Goal: Information Seeking & Learning: Learn about a topic

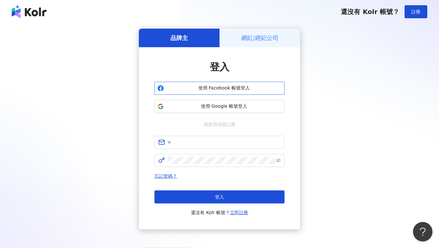
click at [232, 92] on button "使用 Facebook 帳號登入" at bounding box center [219, 88] width 130 height 13
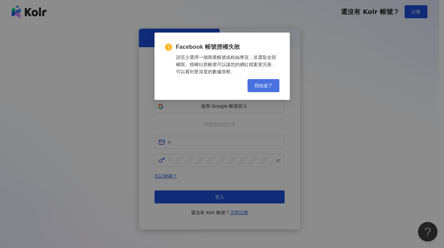
click at [261, 86] on span "我知道了" at bounding box center [263, 85] width 18 height 5
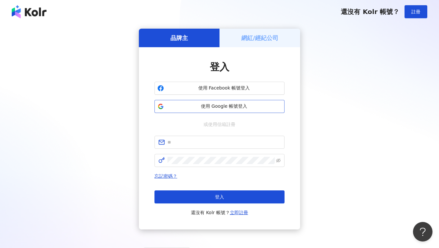
click at [219, 108] on span "使用 Google 帳號登入" at bounding box center [223, 106] width 115 height 6
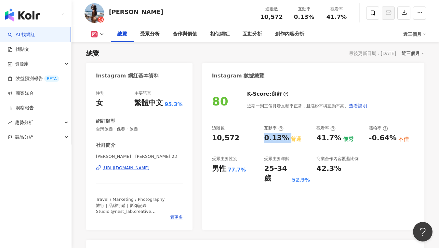
drag, startPoint x: 263, startPoint y: 136, endPoint x: 288, endPoint y: 135, distance: 25.7
click at [288, 135] on div "追蹤數 10,572 互動率 0.13% 普通 觀看率 41.7% 優秀 漲粉率 -0.64% 不佳 受眾主要性別 男性 77.7% 受眾主要年齡 25-34…" at bounding box center [313, 154] width 202 height 58
copy div "0.13%"
click at [281, 140] on div "0.13%" at bounding box center [276, 138] width 25 height 10
drag, startPoint x: 266, startPoint y: 139, endPoint x: 281, endPoint y: 139, distance: 14.9
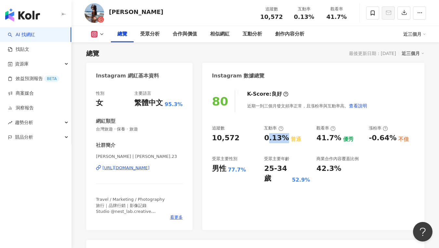
click at [281, 139] on div "0.13%" at bounding box center [276, 138] width 25 height 10
click at [275, 140] on div "0.13%" at bounding box center [276, 138] width 25 height 10
drag, startPoint x: 263, startPoint y: 138, endPoint x: 284, endPoint y: 137, distance: 21.1
click at [284, 137] on div "追蹤數 10,572 互動率 0.13% 普通 觀看率 41.7% 優秀 漲粉率 -0.64% 不佳 受眾主要性別 男性 77.7% 受眾主要年齡 25-34…" at bounding box center [313, 154] width 202 height 58
copy div "0.13%"
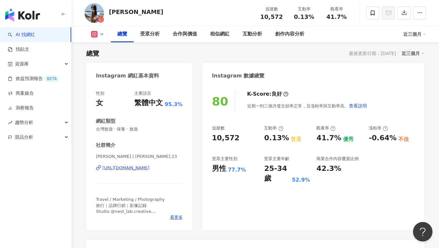
click at [308, 140] on div "0.13% 普通" at bounding box center [287, 138] width 46 height 10
drag, startPoint x: 317, startPoint y: 139, endPoint x: 335, endPoint y: 140, distance: 18.2
click at [335, 140] on div "41.7%" at bounding box center [328, 138] width 25 height 10
copy div "41.7%"
click at [253, 131] on div "追蹤數" at bounding box center [235, 128] width 46 height 6
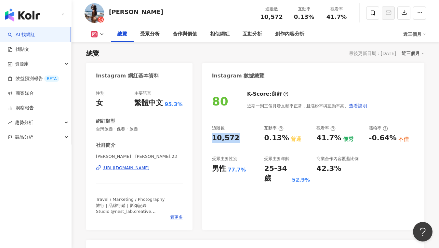
drag, startPoint x: 208, startPoint y: 138, endPoint x: 234, endPoint y: 139, distance: 26.3
click at [234, 139] on div "80 K-Score : 良好 近期一到三個月發文頻率正常，且漲粉率與互動率高。 查看說明 追蹤數 10,572 互動率 0.13% 普通 觀看率 41.7%…" at bounding box center [313, 157] width 222 height 146
copy div "10,572"
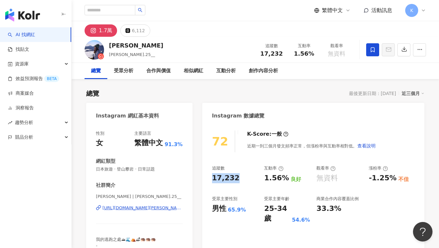
drag, startPoint x: 204, startPoint y: 185, endPoint x: 209, endPoint y: 181, distance: 6.2
click at [209, 181] on div "72 K-Score : 一般 近期一到三個月發文頻率正常，但漲粉率與互動率相對低。 查看說明 追蹤數 17,232 互動率 1.56% 良好 觀看率 無資料…" at bounding box center [313, 197] width 222 height 146
copy div "17,232"
click at [251, 180] on div "17,232" at bounding box center [235, 178] width 46 height 10
drag, startPoint x: 264, startPoint y: 180, endPoint x: 283, endPoint y: 180, distance: 18.5
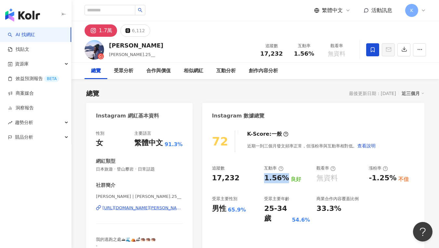
click at [283, 180] on div "1.56%" at bounding box center [276, 178] width 25 height 10
copy div "1.56%"
click at [252, 189] on div "追蹤數 17,232 互動率 1.56% 良好 觀看率 無資料 漲粉率 -1.25% 不佳 受眾主要性別 男性 65.9% 受眾主要年齡 25-34 歲 54…" at bounding box center [313, 194] width 202 height 58
click at [414, 92] on div "近三個月" at bounding box center [412, 93] width 23 height 8
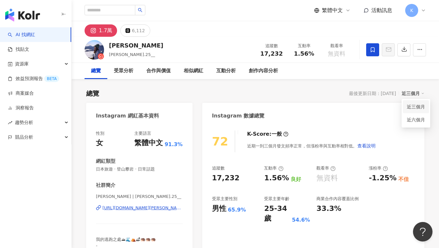
click at [412, 104] on link "近三個月" at bounding box center [416, 106] width 18 height 7
click at [415, 96] on div "近三個月" at bounding box center [412, 93] width 23 height 8
click at [420, 121] on link "近六個月" at bounding box center [416, 119] width 18 height 7
click at [325, 180] on div "43.1%" at bounding box center [328, 178] width 25 height 10
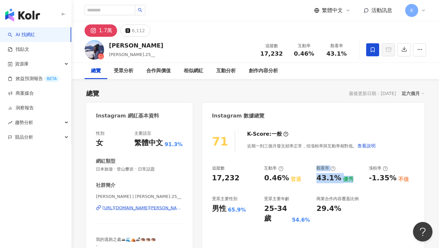
drag, startPoint x: 317, startPoint y: 183, endPoint x: 338, endPoint y: 184, distance: 20.8
click at [338, 184] on div "追蹤數 17,232 互動率 0.46% 普通 觀看率 43.1% 優秀 漲粉率 -1.35% 不佳 受眾主要性別 男性 65.9% 受眾主要年齡 25-34…" at bounding box center [313, 194] width 202 height 58
click at [338, 183] on div "追蹤數 17,232 互動率 0.46% 普通 觀看率 43.1% 優秀 漲粉率 -1.35% 不佳 受眾主要性別 男性 65.9% 受眾主要年齡 25-34…" at bounding box center [313, 194] width 202 height 58
drag, startPoint x: 313, startPoint y: 179, endPoint x: 336, endPoint y: 180, distance: 23.1
click at [336, 180] on div "追蹤數 17,232 互動率 0.46% 普通 觀看率 43.1% 優秀 漲粉率 -1.35% 不佳 受眾主要性別 男性 65.9% 受眾主要年齡 25-34…" at bounding box center [313, 194] width 202 height 58
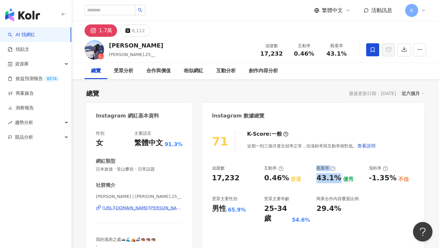
click at [336, 180] on div "43.1%" at bounding box center [328, 178] width 25 height 10
drag, startPoint x: 314, startPoint y: 177, endPoint x: 336, endPoint y: 181, distance: 22.4
click at [336, 181] on div "追蹤數 17,232 互動率 0.46% 普通 觀看率 43.1% 優秀 漲粉率 -1.35% 不佳 受眾主要性別 男性 65.9% 受眾主要年齡 25-34…" at bounding box center [313, 194] width 202 height 58
copy div "43.1%"
